Goal: Task Accomplishment & Management: Check status

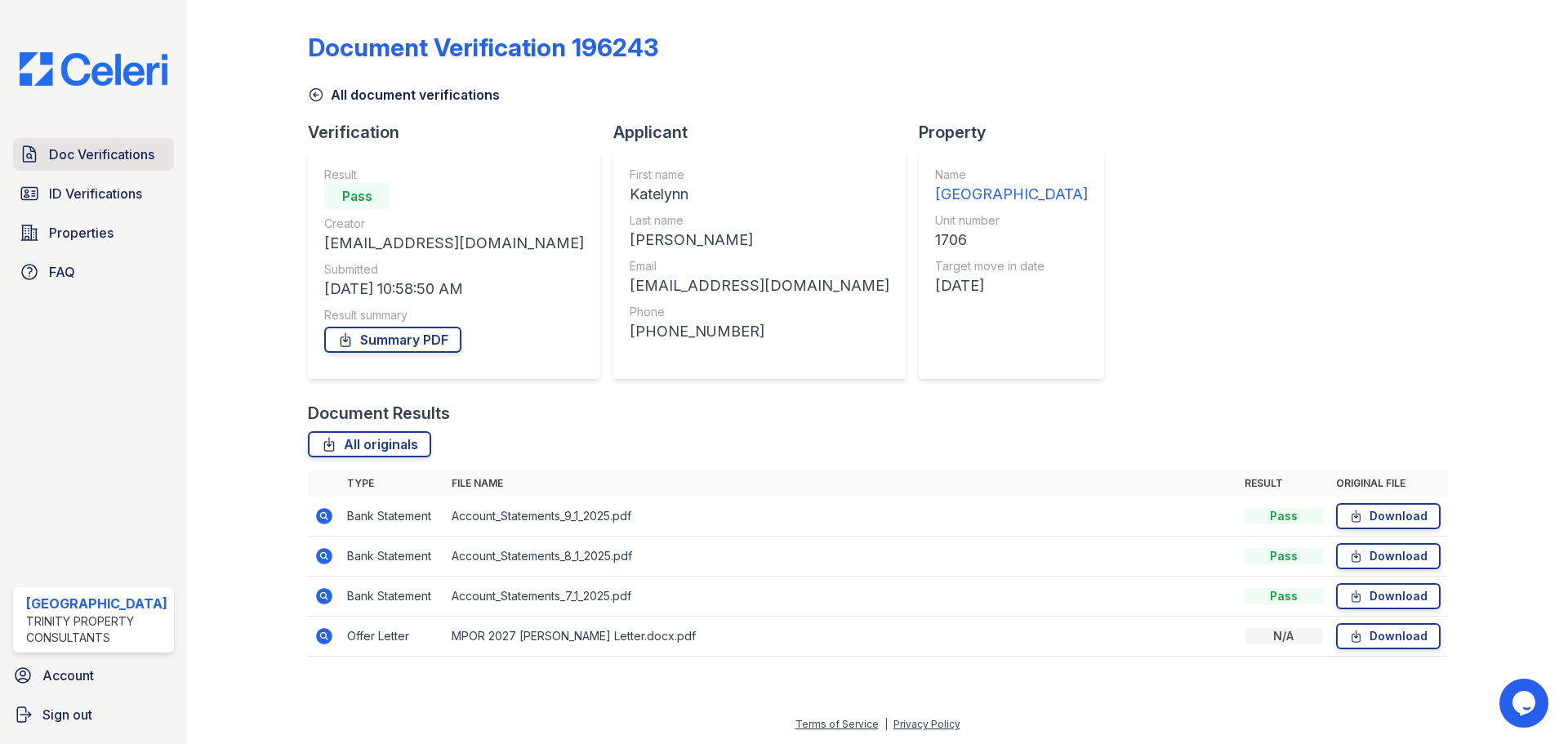
click at [98, 156] on span "Doc Verifications" at bounding box center [101, 154] width 106 height 19
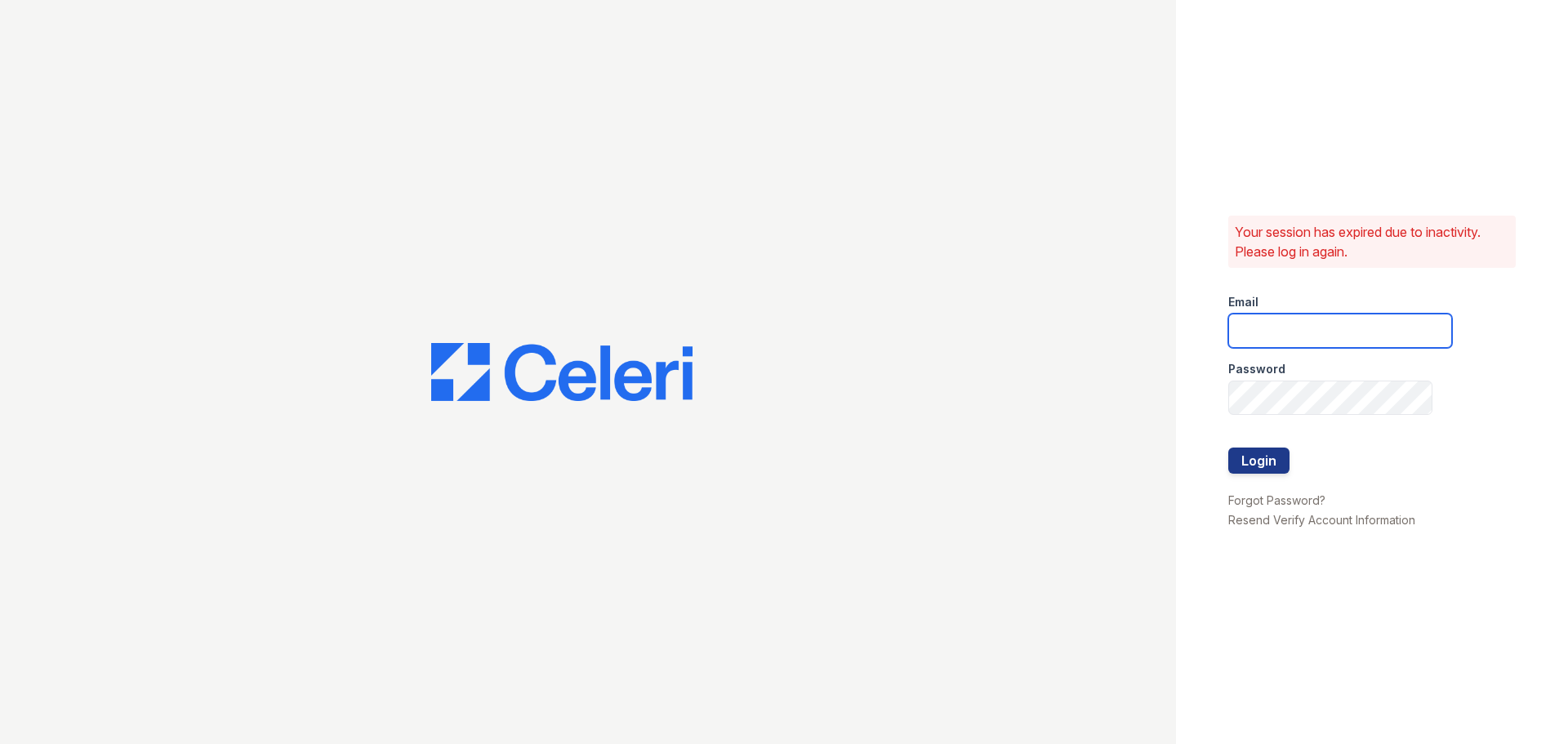
type input "[EMAIL_ADDRESS][DOMAIN_NAME]"
click at [1248, 468] on button "Login" at bounding box center [1258, 461] width 62 height 26
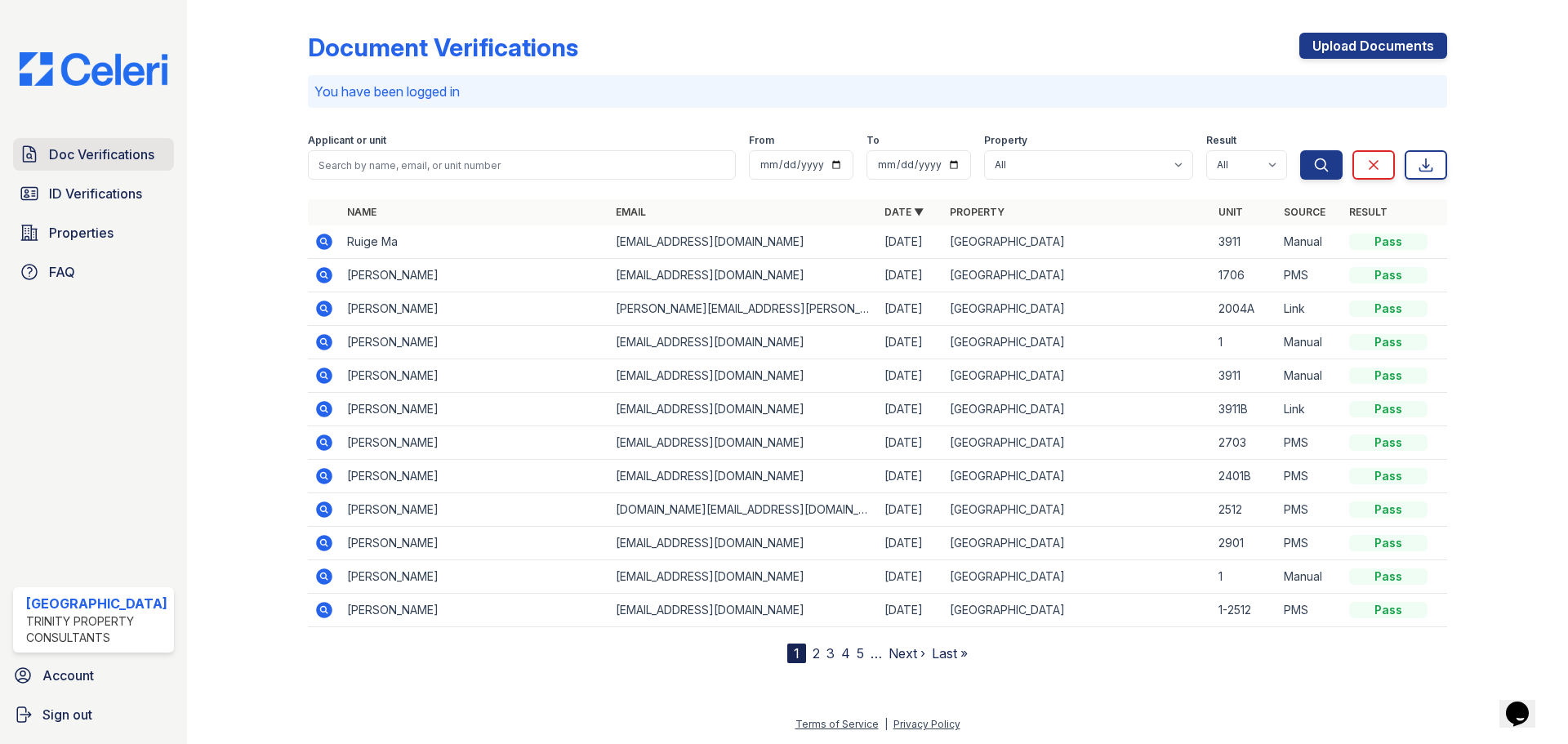
click at [89, 149] on span "Doc Verifications" at bounding box center [101, 154] width 106 height 19
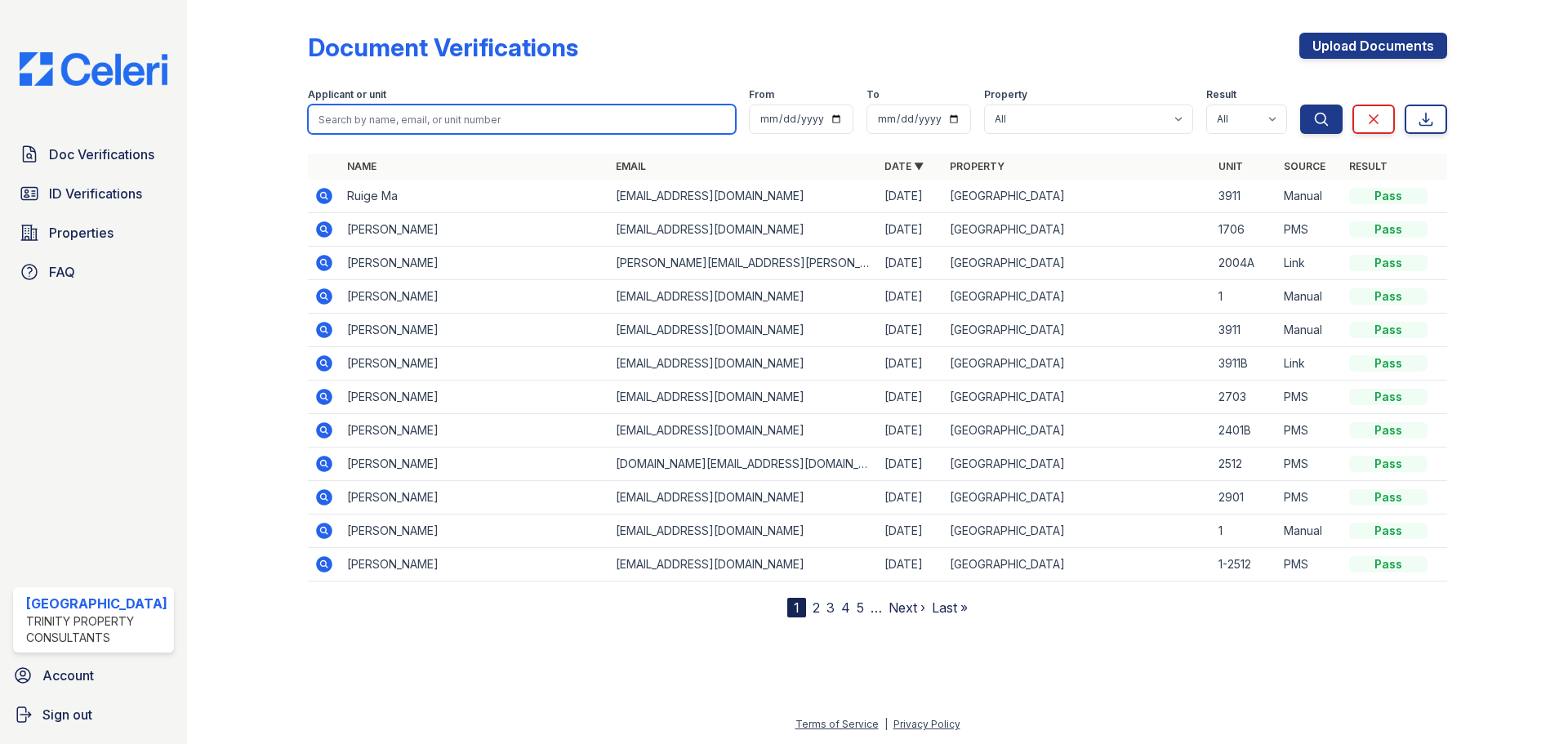
click at [361, 111] on input "search" at bounding box center [521, 120] width 428 height 29
type input "[PERSON_NAME]"
click at [1299, 105] on button "Search" at bounding box center [1321, 120] width 42 height 29
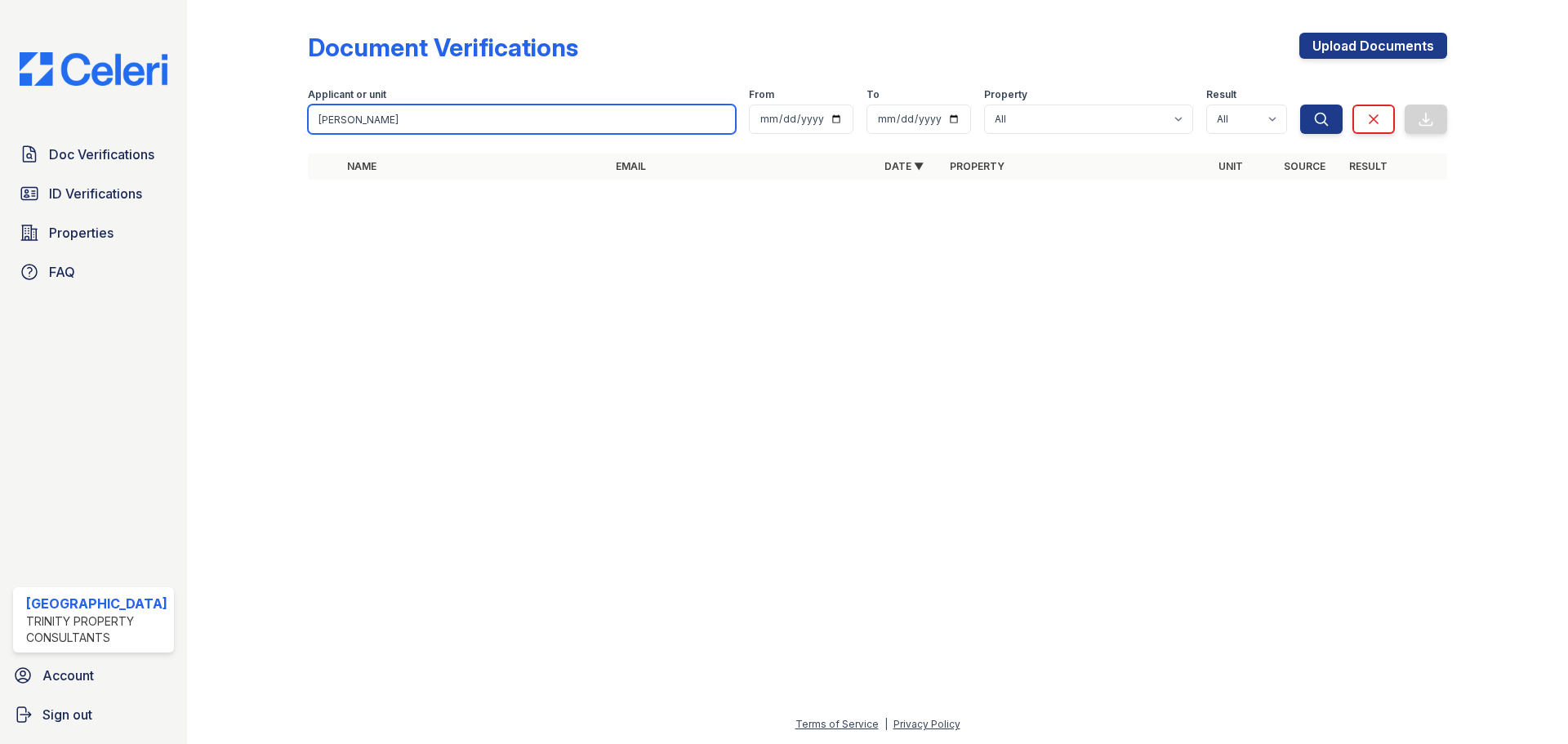
drag, startPoint x: 355, startPoint y: 115, endPoint x: 275, endPoint y: 102, distance: 81.0
click at [275, 102] on div "Document Verifications Upload Documents Filter Applicant or unit [GEOGRAPHIC_DA…" at bounding box center [877, 110] width 1328 height 222
type input "[PERSON_NAME]"
click at [1299, 105] on button "Search" at bounding box center [1321, 120] width 42 height 29
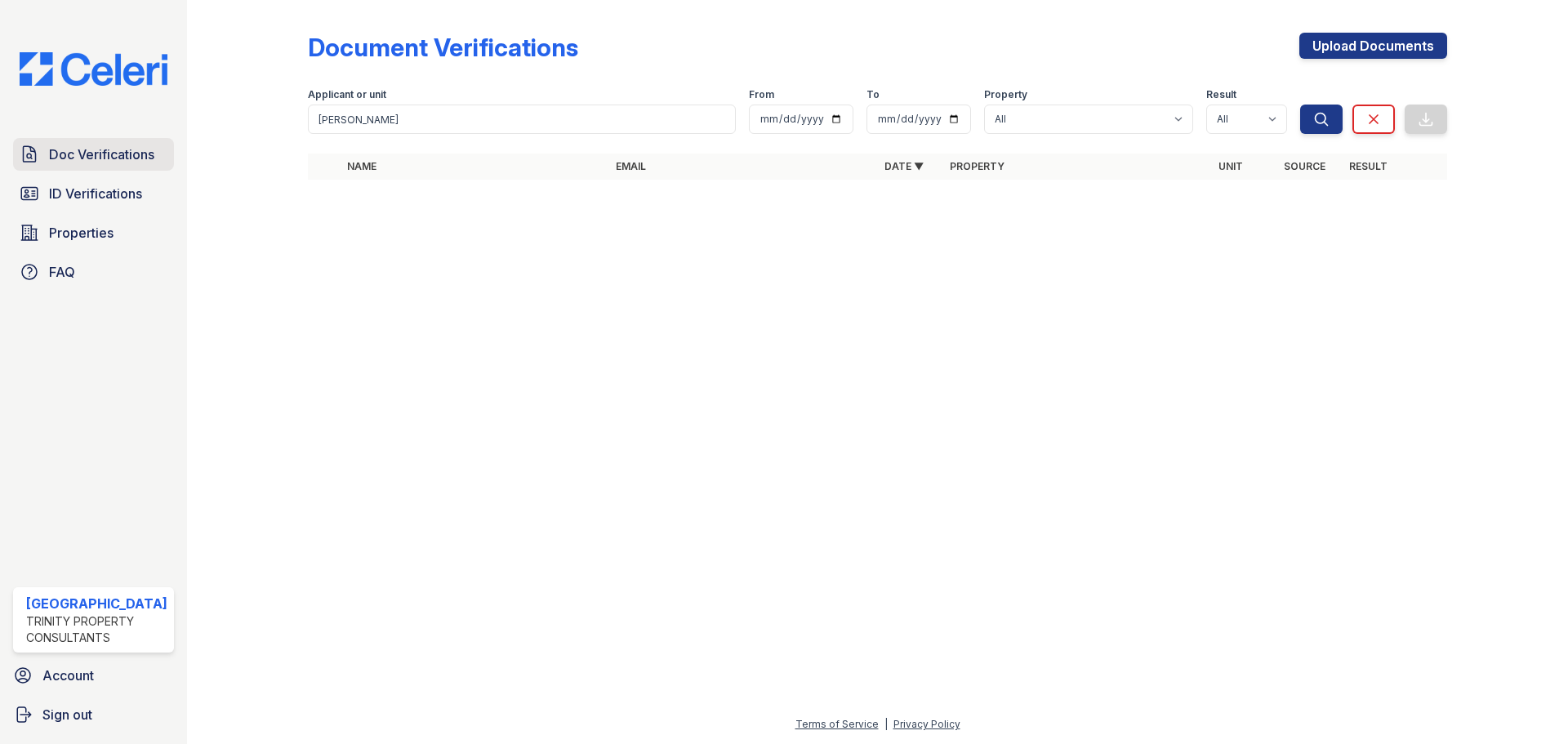
click at [86, 143] on link "Doc Verifications" at bounding box center [93, 155] width 161 height 33
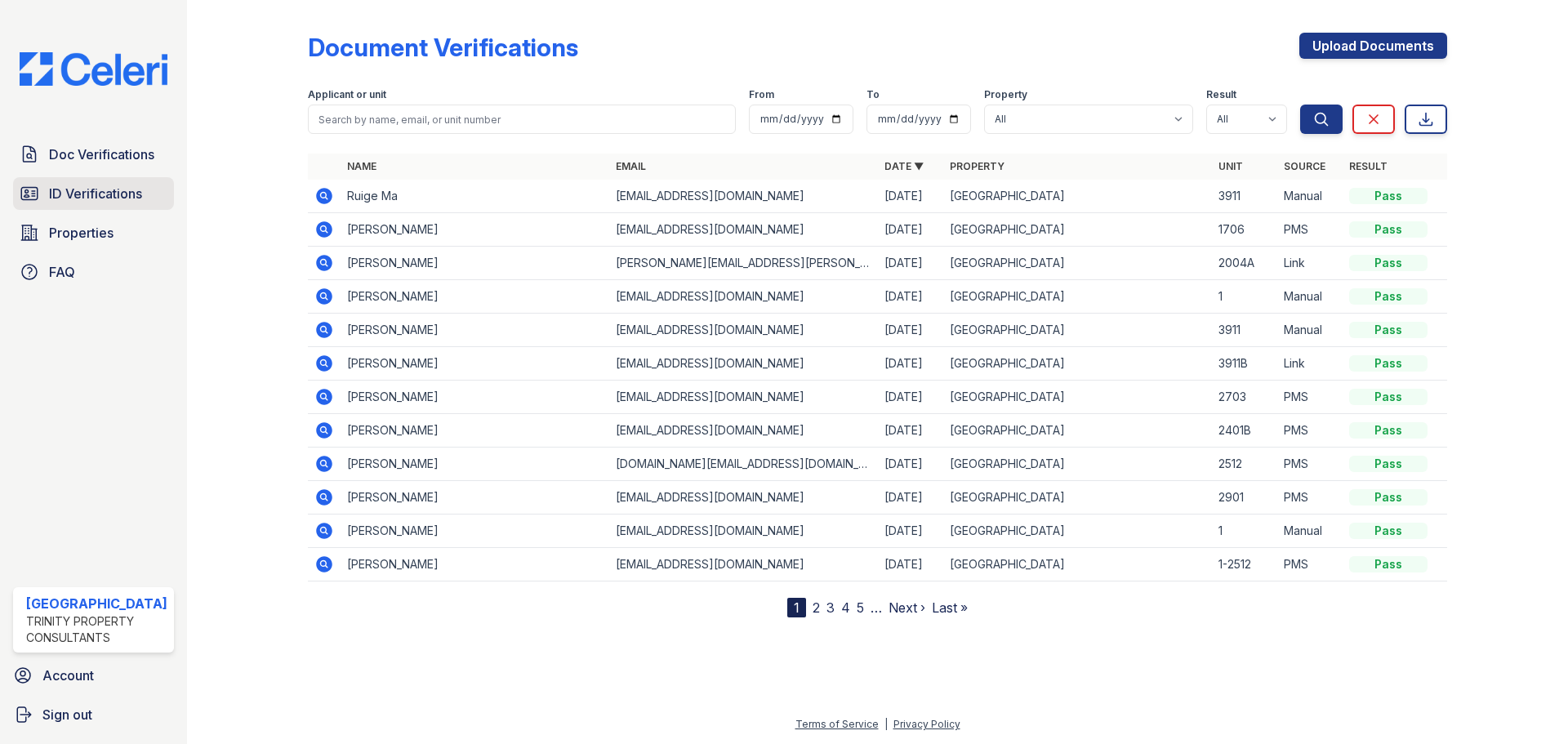
click at [47, 189] on link "ID Verifications" at bounding box center [93, 194] width 161 height 33
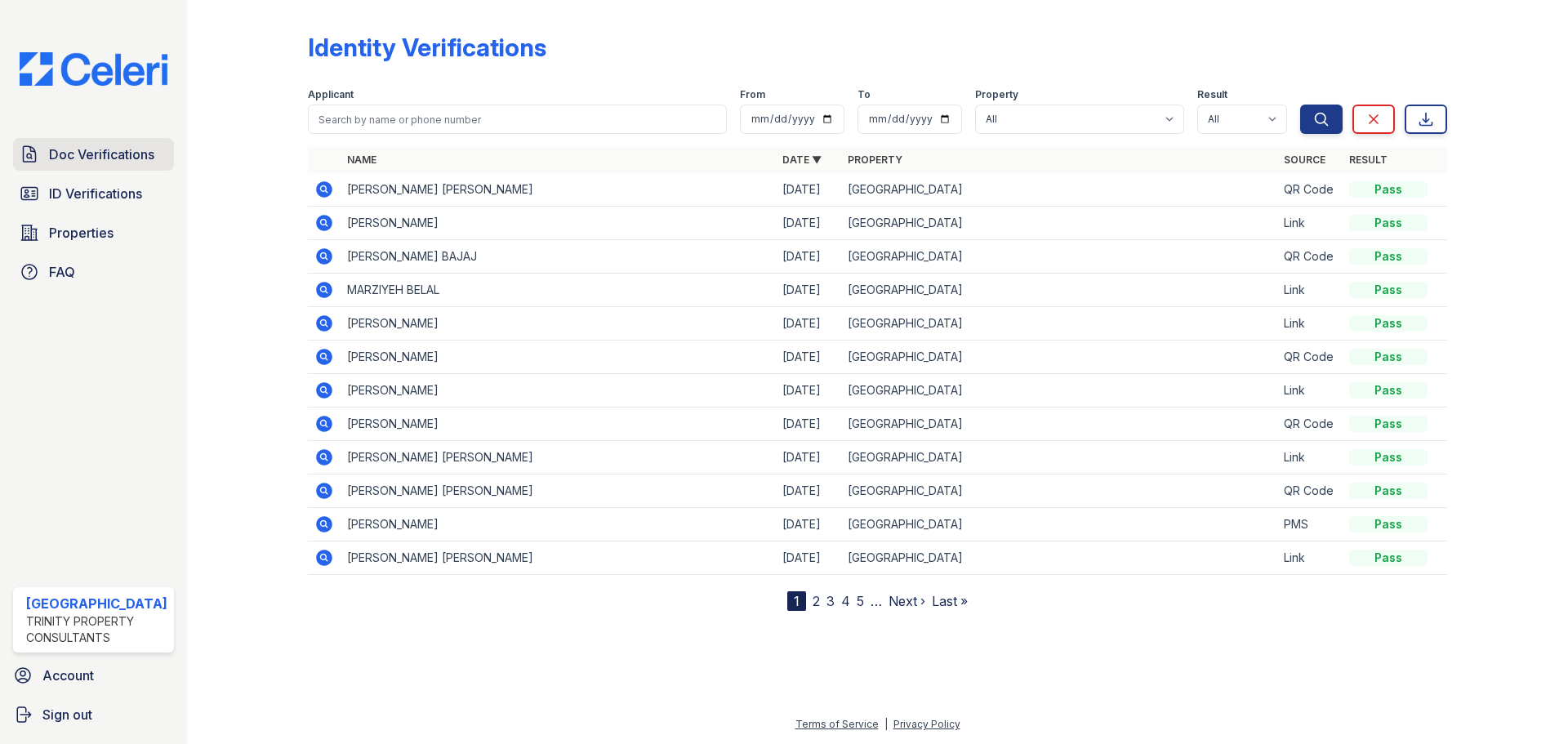
click at [52, 153] on span "Doc Verifications" at bounding box center [101, 154] width 106 height 19
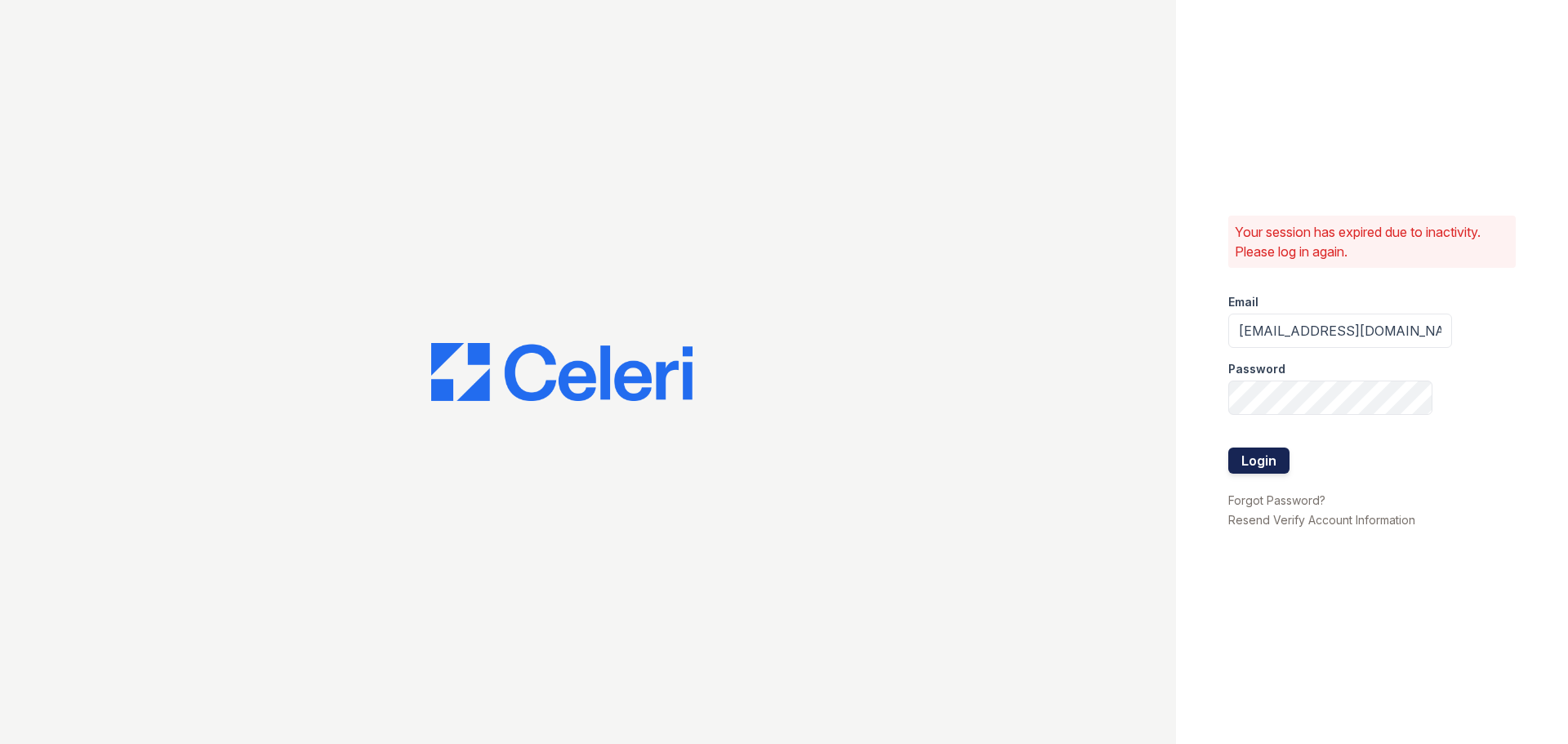
click at [1234, 457] on button "Login" at bounding box center [1258, 461] width 62 height 26
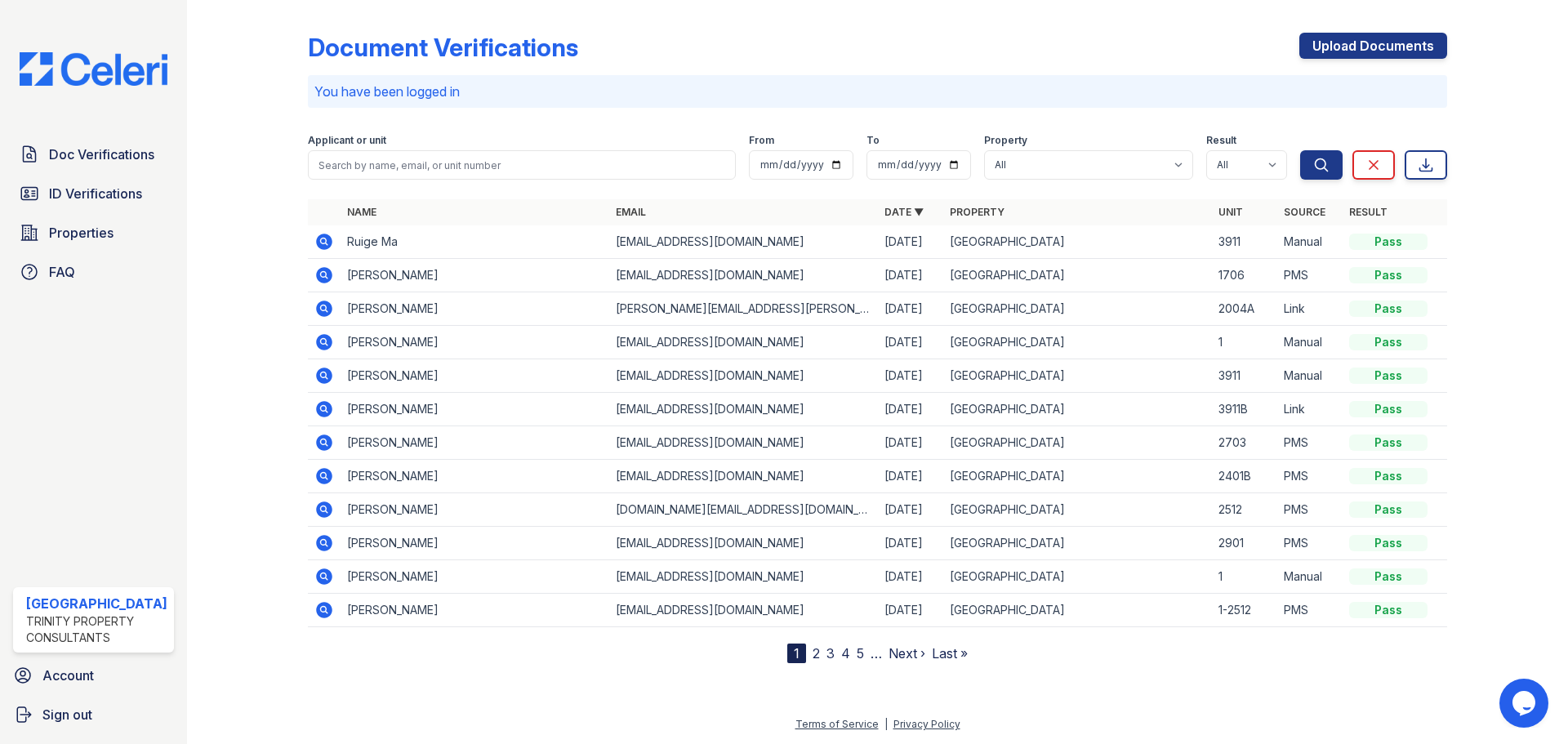
click at [328, 240] on icon at bounding box center [325, 242] width 17 height 17
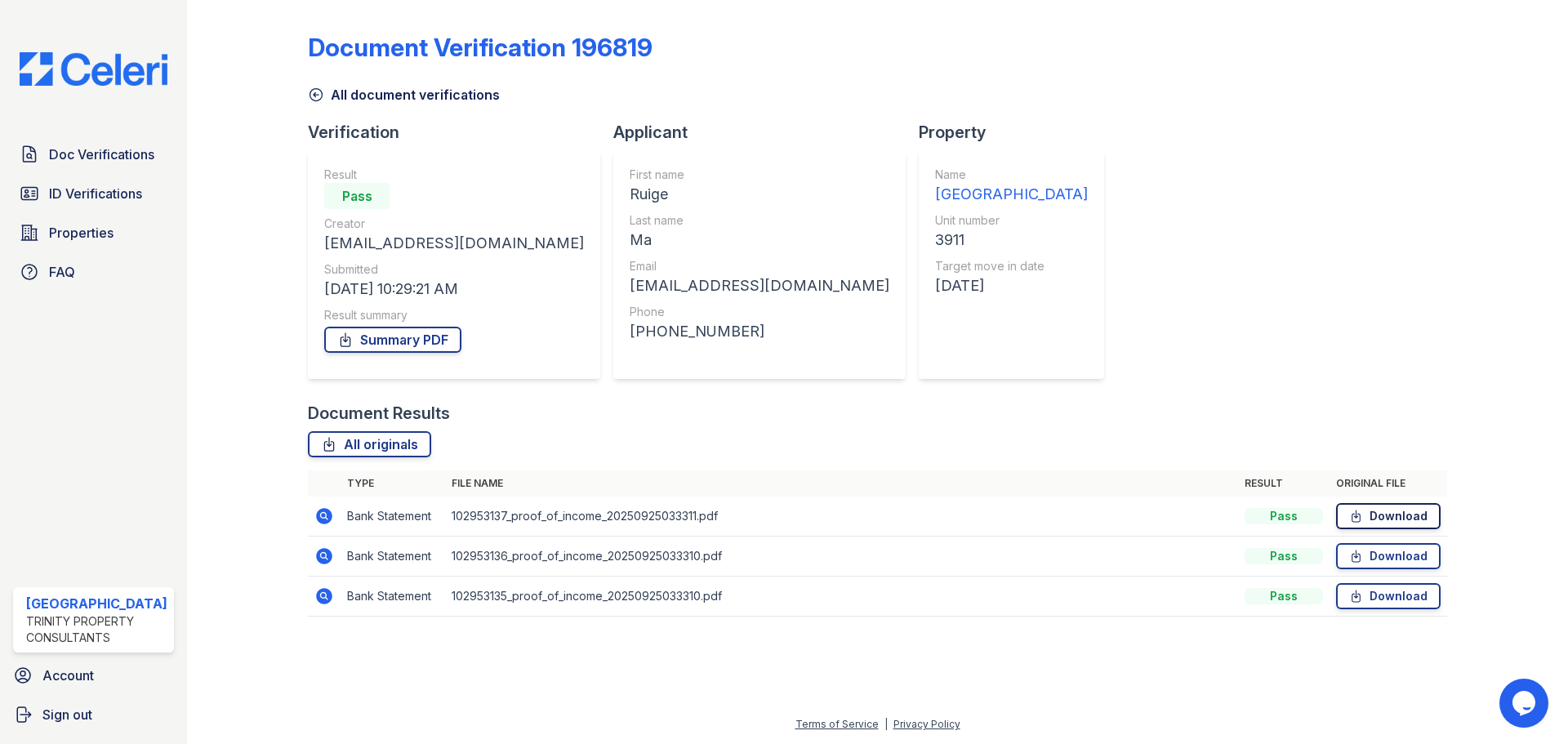
click at [1393, 516] on link "Download" at bounding box center [1388, 516] width 105 height 26
click at [1371, 550] on link "Download" at bounding box center [1388, 555] width 105 height 26
click at [1365, 602] on link "Download" at bounding box center [1388, 596] width 105 height 26
